Goal: Task Accomplishment & Management: Use online tool/utility

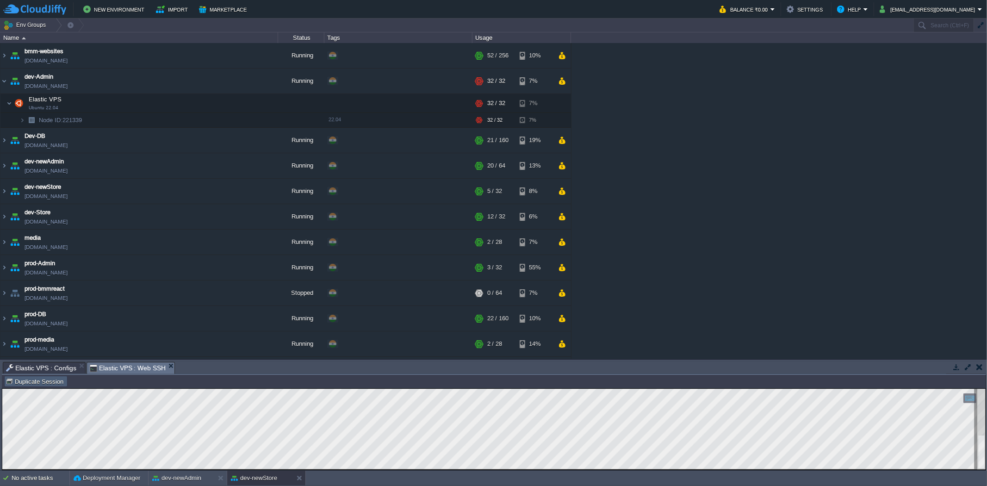
scroll to position [94, 0]
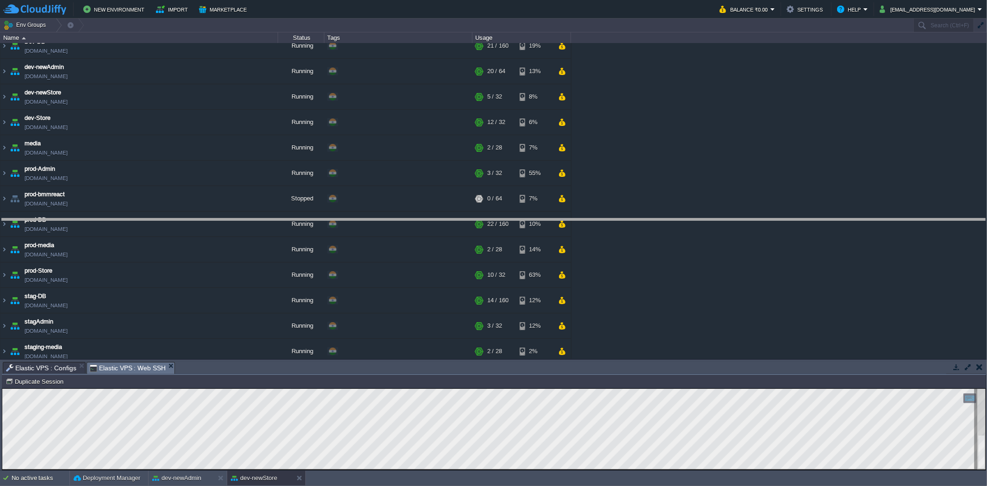
drag, startPoint x: 434, startPoint y: 371, endPoint x: 430, endPoint y: 329, distance: 42.7
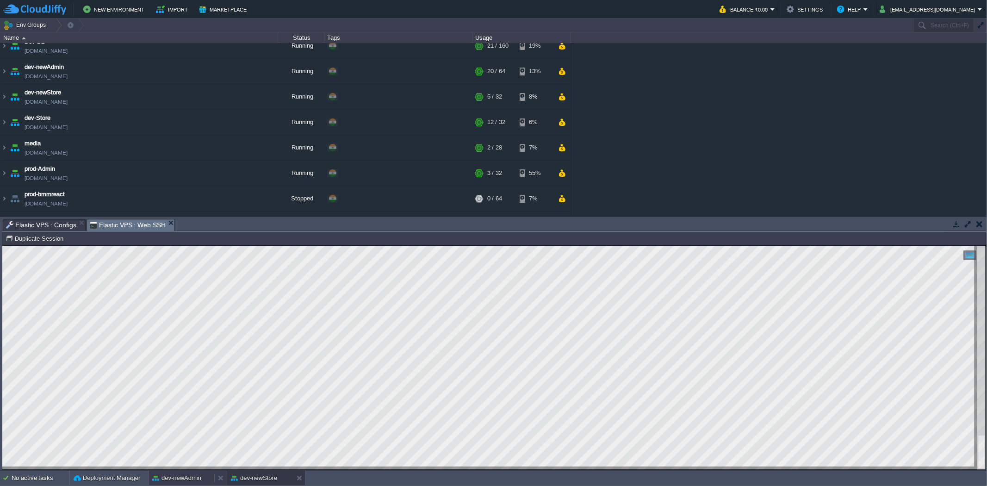
click at [188, 482] on button "dev-newAdmin" at bounding box center [176, 478] width 49 height 9
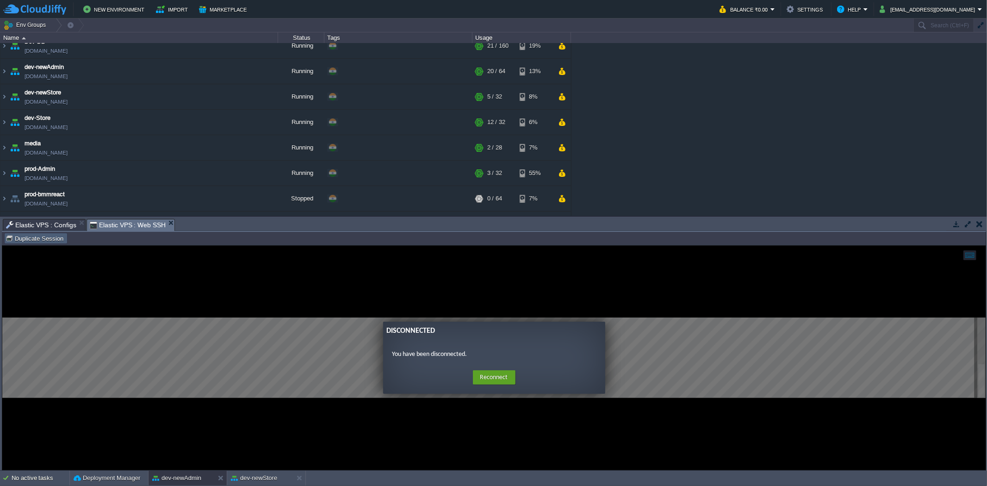
click at [45, 234] on td "Duplicate Session" at bounding box center [35, 238] width 63 height 11
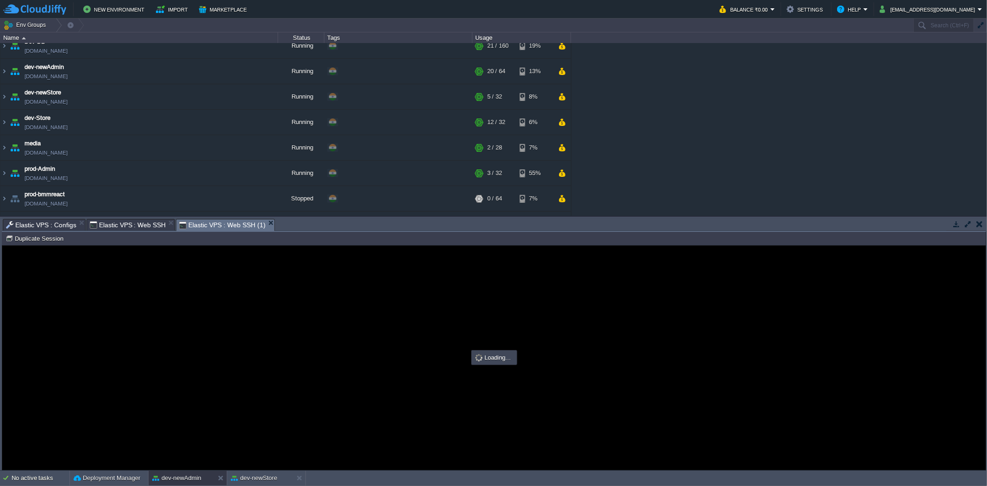
scroll to position [0, 0]
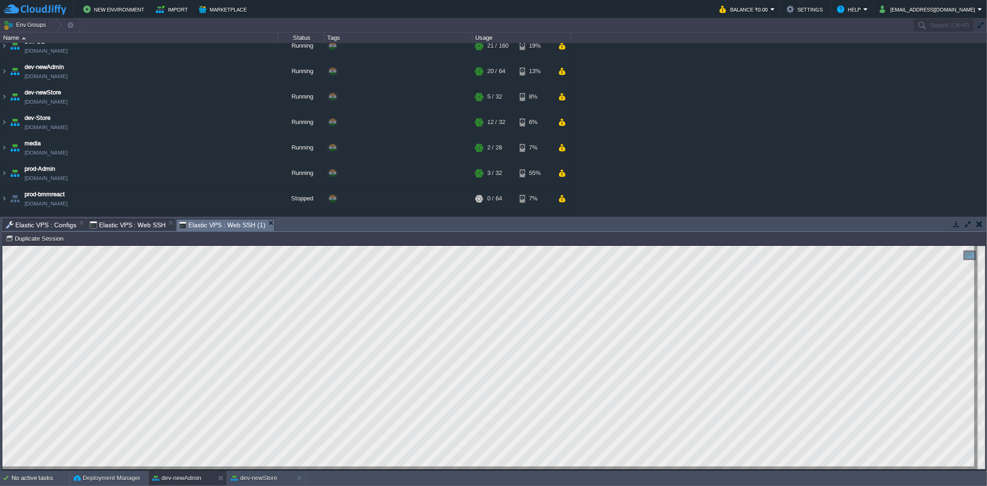
type input "#000000"
click at [257, 474] on button "dev-newStore" at bounding box center [254, 478] width 46 height 9
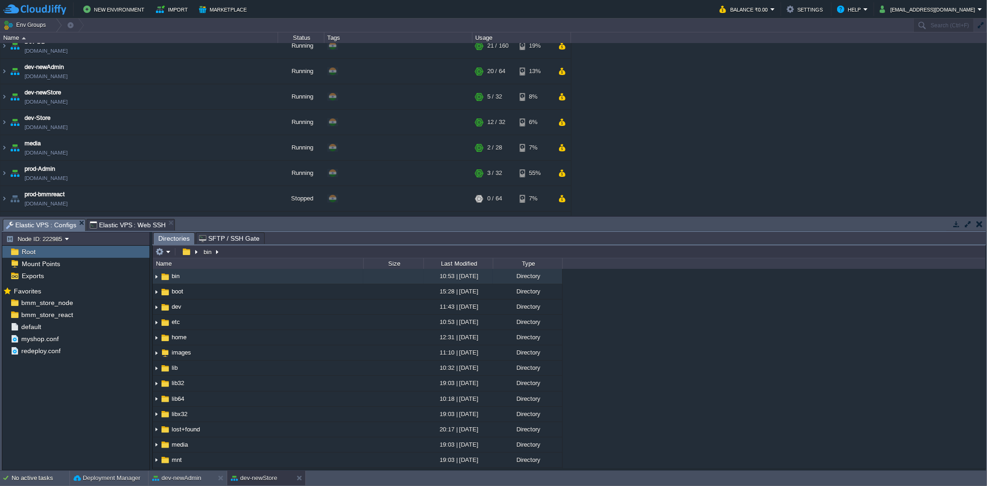
click at [37, 224] on span "Elastic VPS : Configs" at bounding box center [41, 225] width 70 height 12
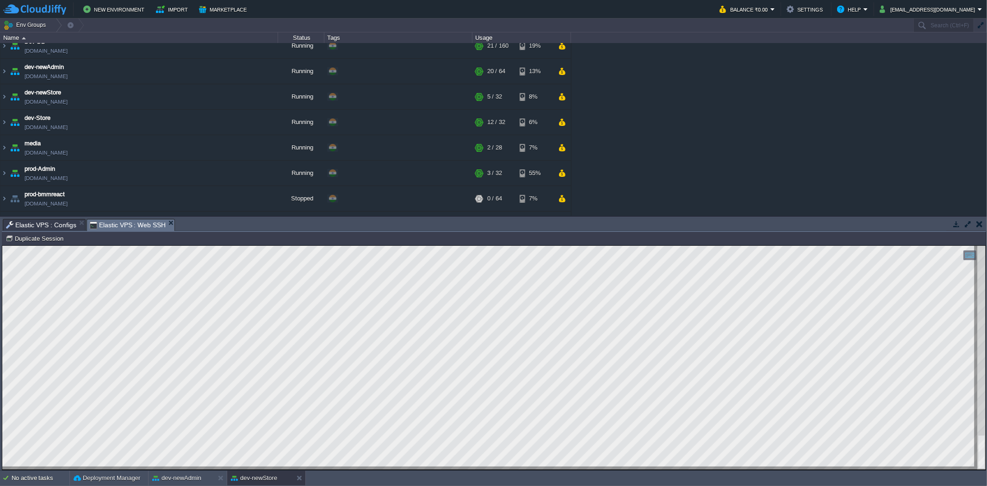
click at [136, 222] on span "Elastic VPS : Web SSH" at bounding box center [128, 225] width 76 height 12
click at [179, 477] on button "dev-newAdmin" at bounding box center [176, 478] width 49 height 9
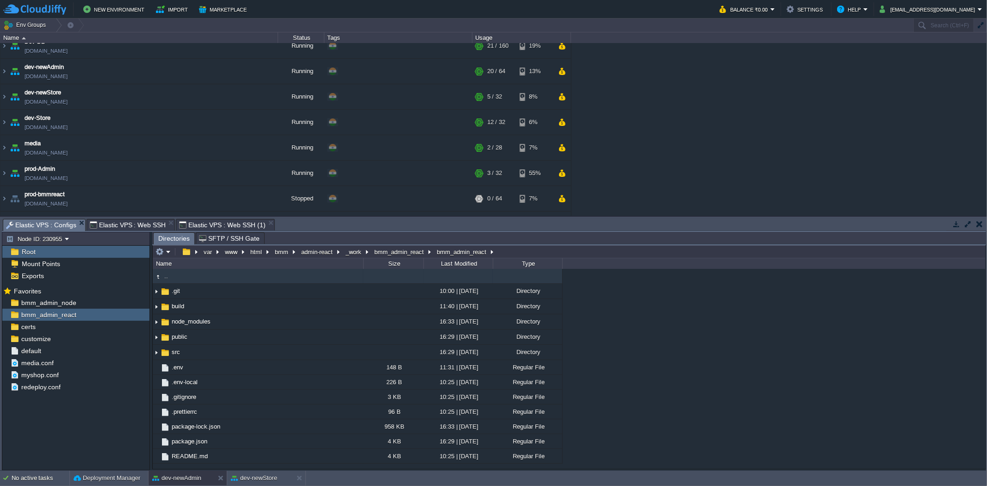
click at [53, 221] on span "Elastic VPS : Configs" at bounding box center [41, 225] width 70 height 12
click at [57, 354] on div "default" at bounding box center [75, 351] width 147 height 12
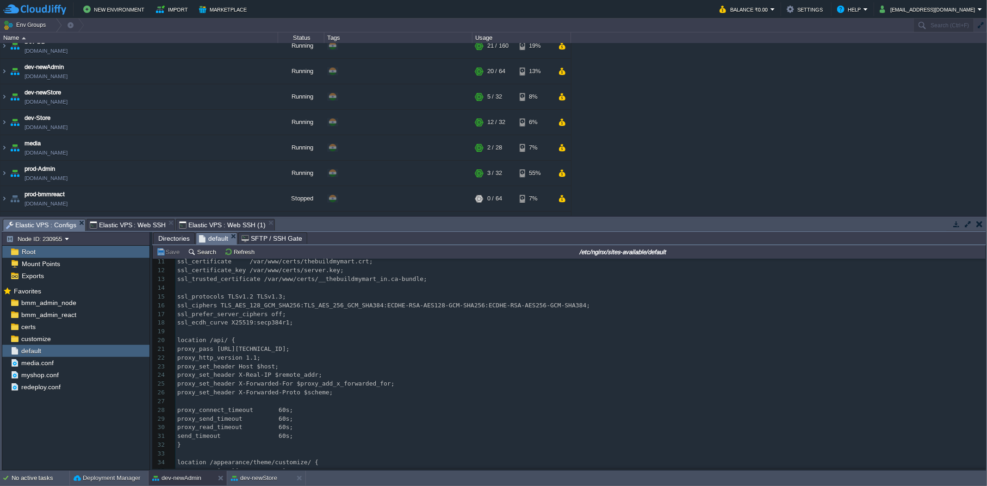
scroll to position [93, 0]
click at [320, 410] on pre "proxy_connect_timeout 60s;" at bounding box center [580, 407] width 810 height 9
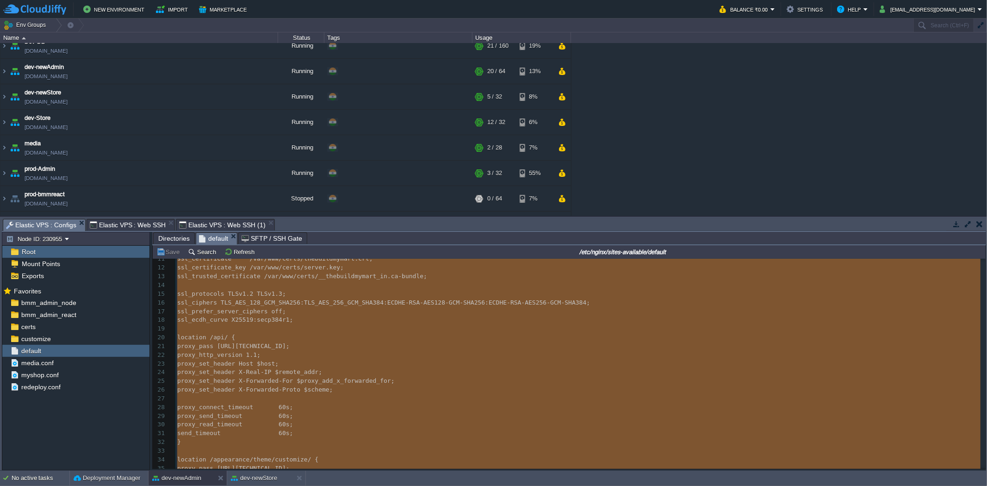
click at [315, 417] on pre "proxy_send_timeout 60s;" at bounding box center [580, 416] width 810 height 9
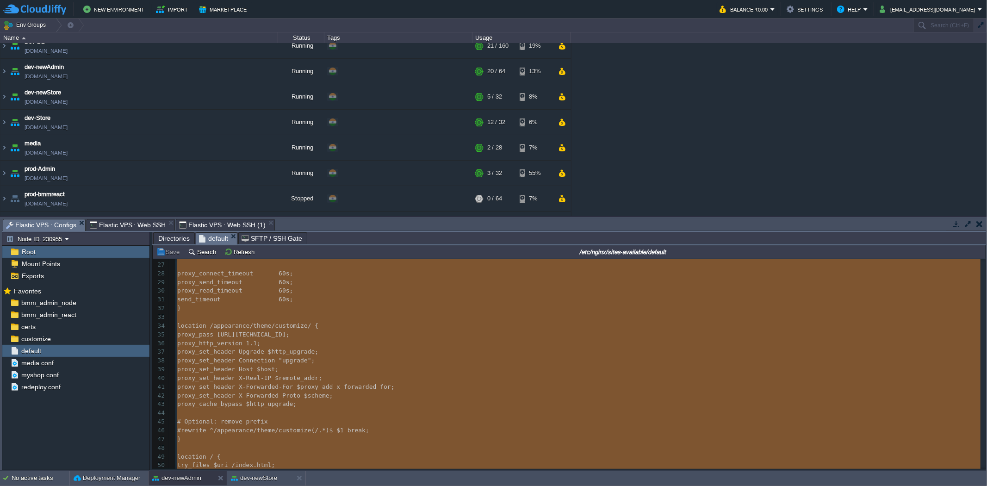
scroll to position [242, 0]
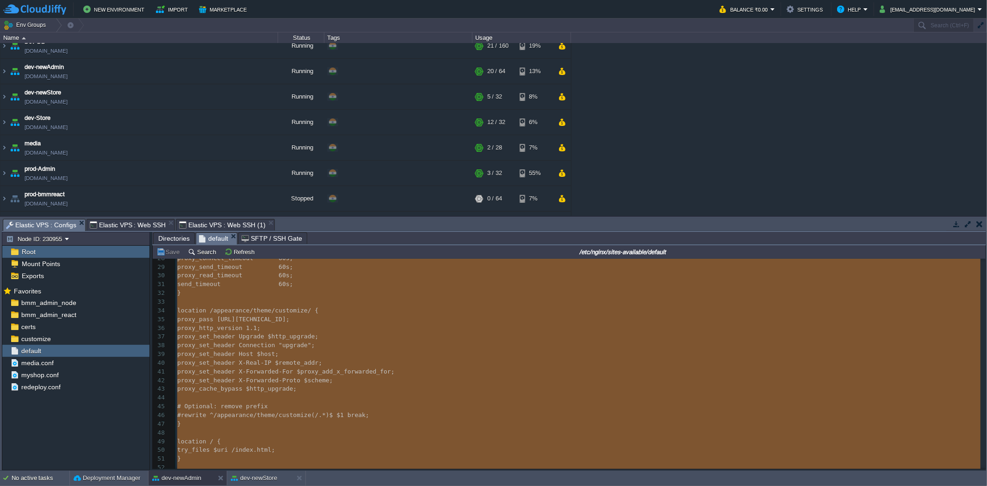
click at [315, 417] on span "#rewrite ^/appearance/theme/customize(/.*)$ $1 break;" at bounding box center [273, 414] width 192 height 7
type textarea "customize"
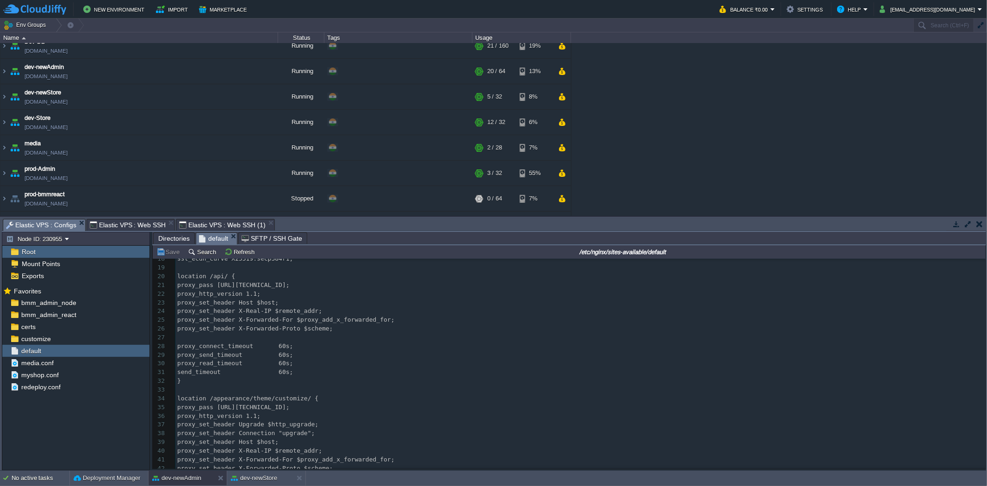
scroll to position [154, 0]
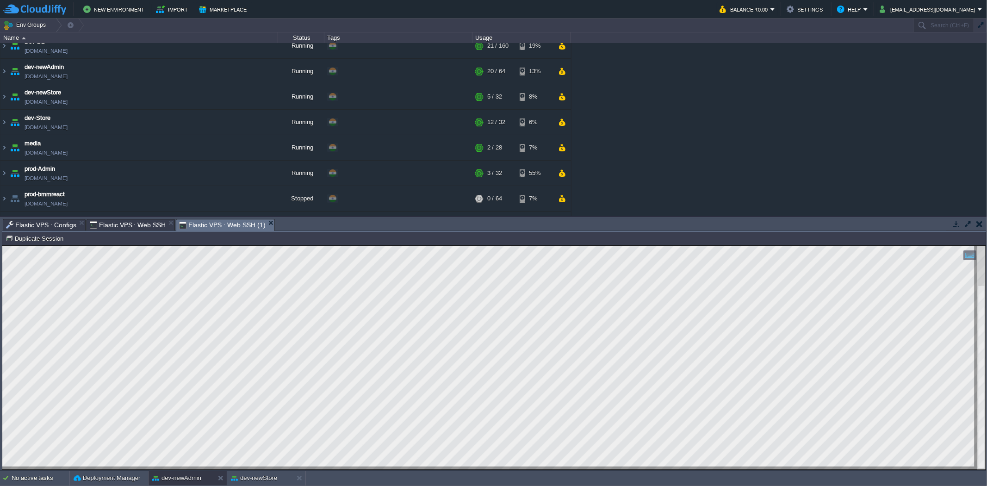
click at [227, 224] on span "Elastic VPS : Web SSH (1)" at bounding box center [222, 225] width 86 height 12
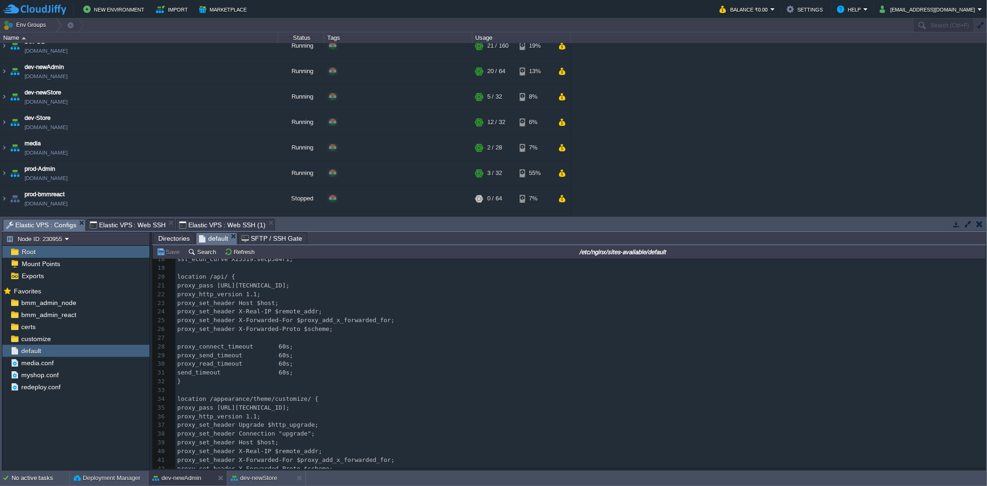
click at [44, 225] on span "Elastic VPS : Configs" at bounding box center [41, 225] width 70 height 12
click at [309, 352] on div "x 1 server { 2 listen 443 ssl; 3 server_name [DOMAIN_NAME]; 4 ​ 5 root /var/www…" at bounding box center [580, 351] width 810 height 488
type textarea "120"
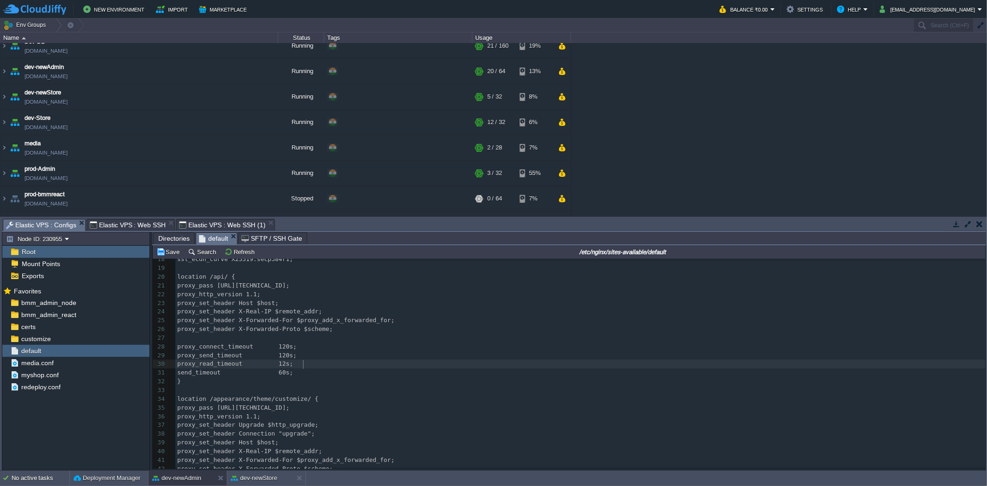
type textarea "120"
click at [318, 313] on div "xxxxxxxxxx 1 server { 2 listen 443 ssl; 3 server_name [DOMAIN_NAME]; 4 ​ 5 root…" at bounding box center [580, 351] width 810 height 488
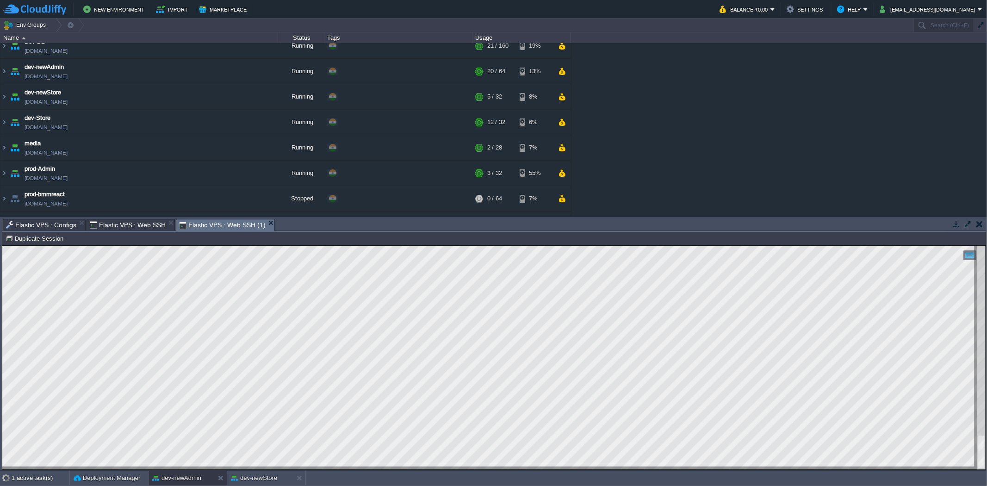
click at [221, 220] on span "Elastic VPS : Web SSH (1)" at bounding box center [222, 225] width 86 height 12
click at [157, 468] on div at bounding box center [494, 357] width 984 height 224
click at [123, 467] on div at bounding box center [494, 357] width 984 height 224
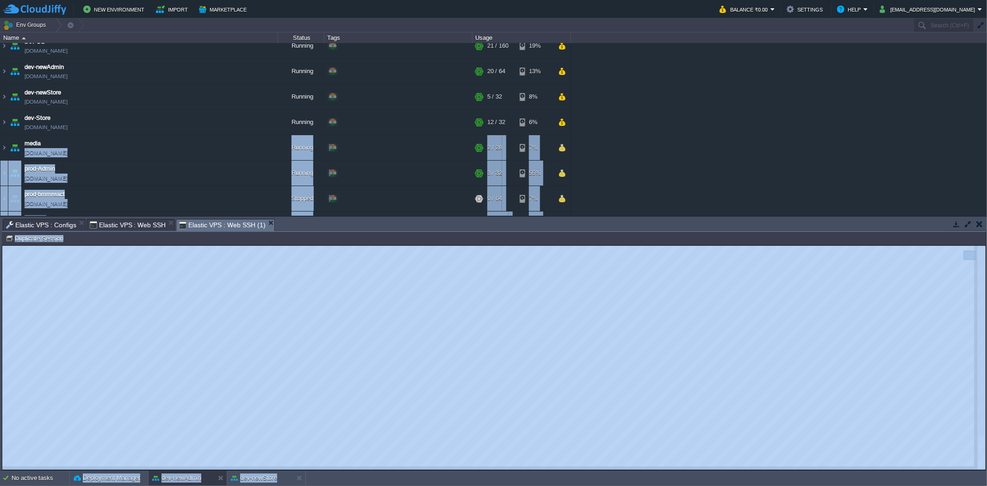
drag, startPoint x: 0, startPoint y: 77, endPoint x: 188, endPoint y: -38, distance: 219.8
click at [188, 0] on html "New Environment Import Marketplace Bonus ₹0.00 Upgrade Account Balance ₹0.00 Se…" at bounding box center [493, 243] width 987 height 486
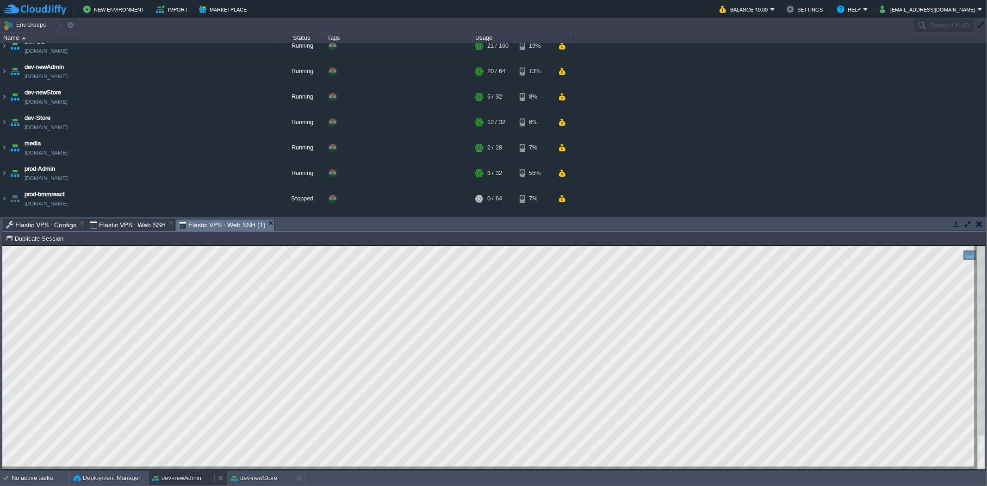
click at [191, 480] on button "dev-newAdmin" at bounding box center [176, 478] width 49 height 9
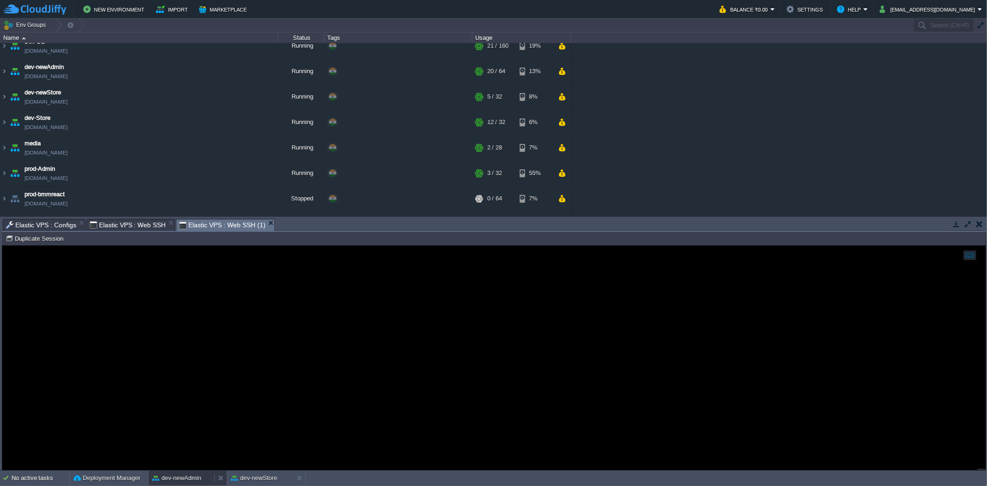
scroll to position [48, 0]
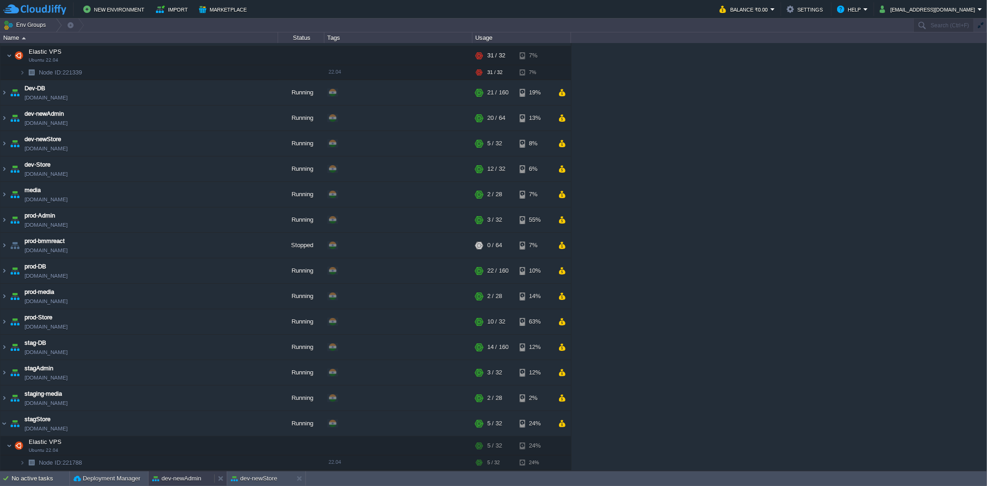
click at [170, 478] on button "dev-newAdmin" at bounding box center [176, 478] width 49 height 9
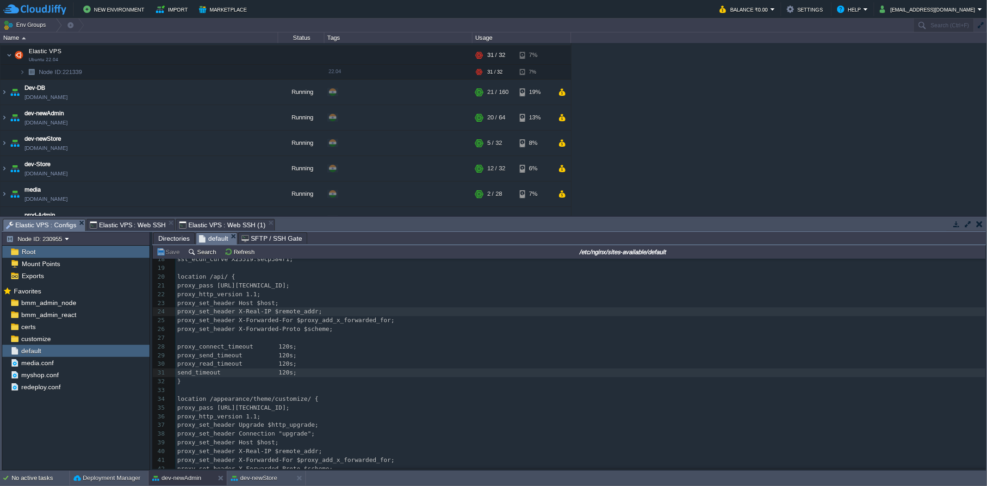
click at [45, 221] on span "Elastic VPS : Configs" at bounding box center [41, 225] width 70 height 12
click at [138, 347] on button "button" at bounding box center [137, 351] width 8 height 8
click at [183, 364] on div "Copy Path /var/www/html/bmm/appearance/theme/customize" at bounding box center [175, 364] width 85 height 10
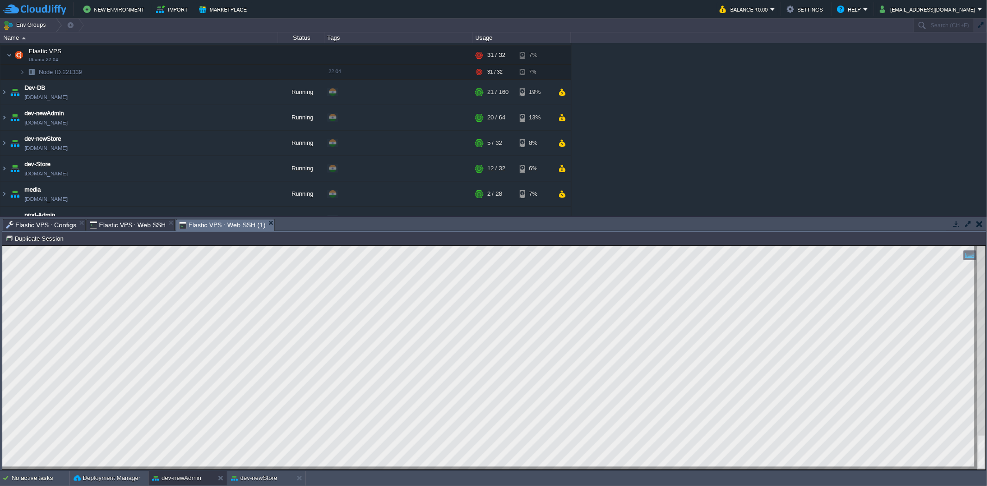
click at [203, 223] on span "Elastic VPS : Web SSH (1)" at bounding box center [222, 225] width 86 height 12
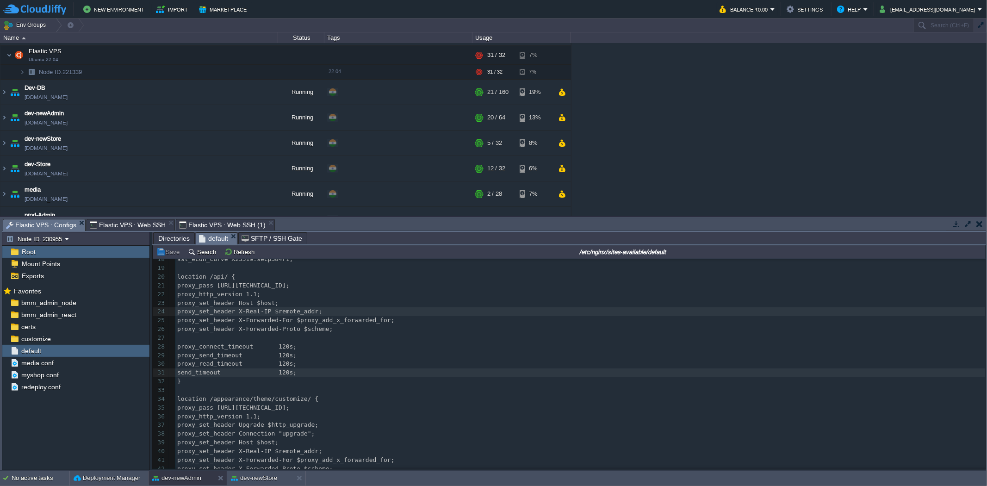
click at [56, 223] on span "Elastic VPS : Configs" at bounding box center [41, 225] width 70 height 12
click at [142, 351] on em at bounding box center [139, 351] width 12 height 8
click at [154, 362] on span "Copy Path" at bounding box center [159, 364] width 28 height 7
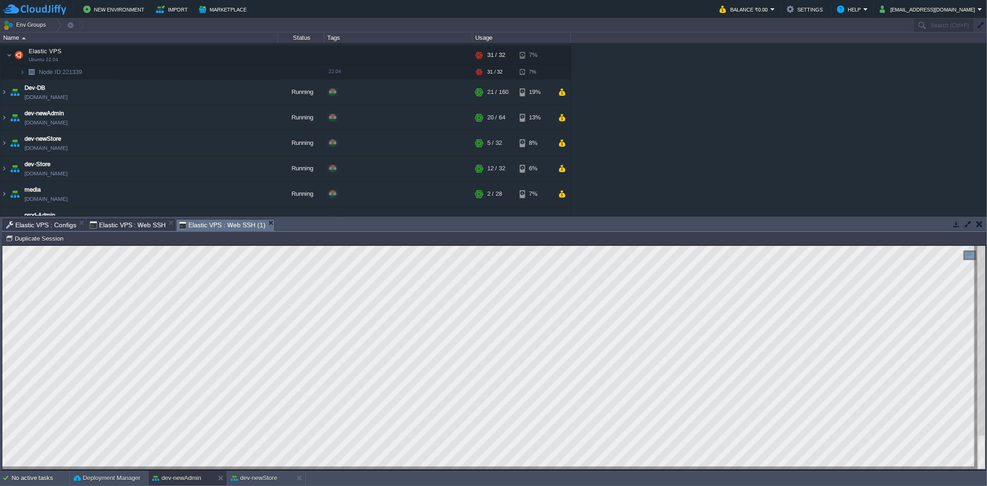
click at [212, 221] on span "Elastic VPS : Web SSH (1)" at bounding box center [222, 225] width 86 height 12
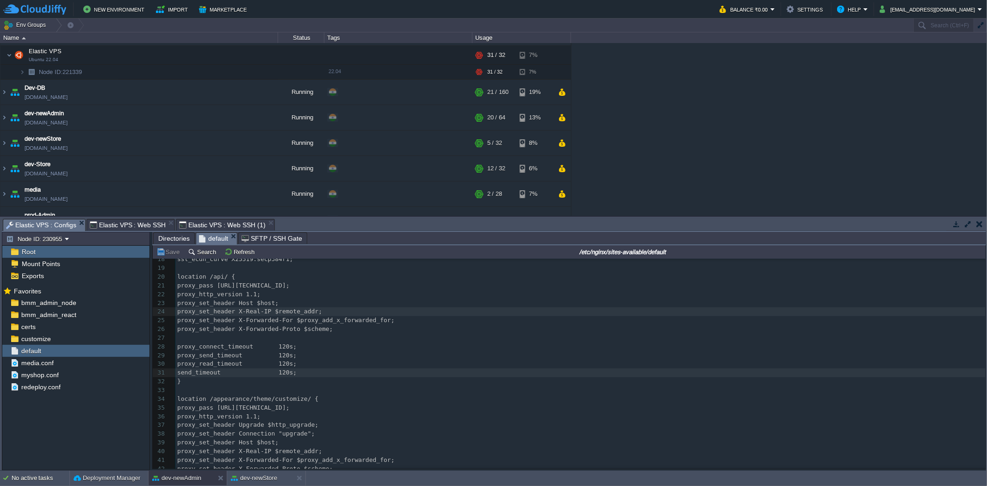
click at [54, 223] on span "Elastic VPS : Configs" at bounding box center [41, 225] width 70 height 12
click at [43, 333] on div "customize" at bounding box center [75, 339] width 147 height 12
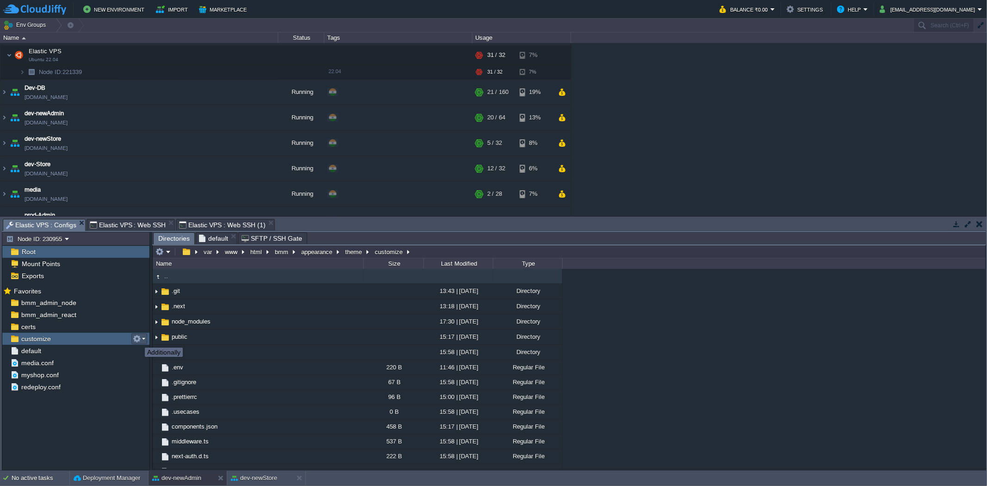
click at [138, 339] on button "button" at bounding box center [137, 339] width 8 height 8
click at [156, 352] on span "Copy Path" at bounding box center [159, 352] width 28 height 7
type textarea "/var/www/html/bmm/appearance/theme/customize"
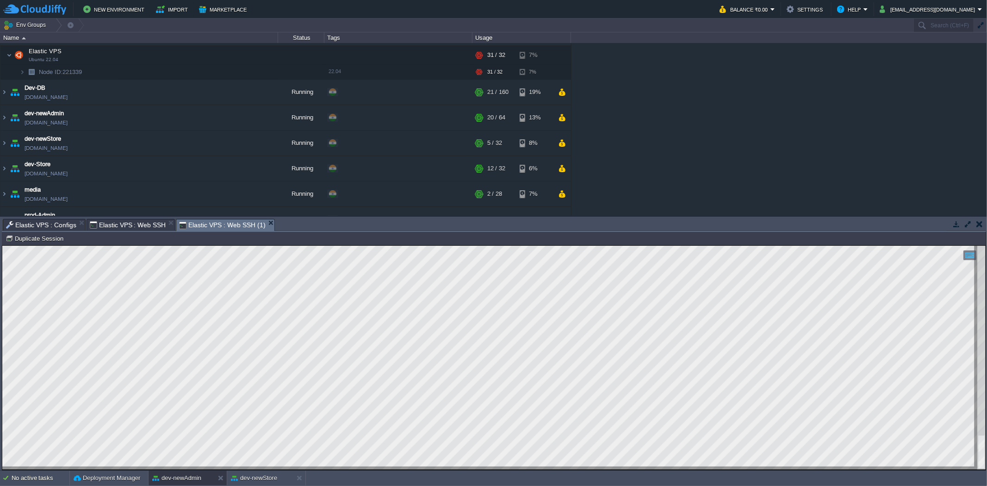
click at [219, 224] on span "Elastic VPS : Web SSH (1)" at bounding box center [222, 225] width 86 height 12
